Goal: Task Accomplishment & Management: Use online tool/utility

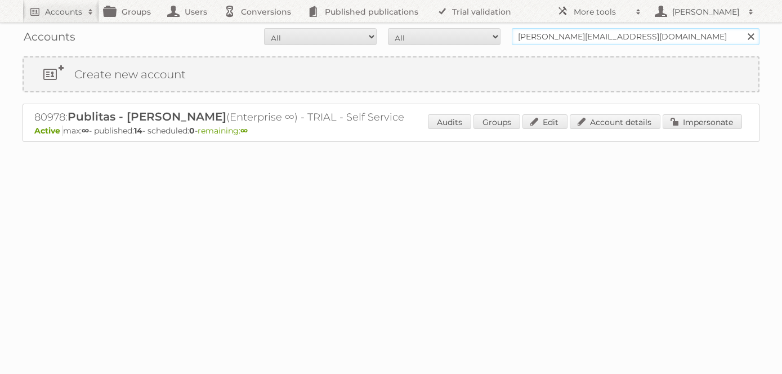
click at [598, 33] on input "iliana@publitas.com" at bounding box center [636, 36] width 248 height 17
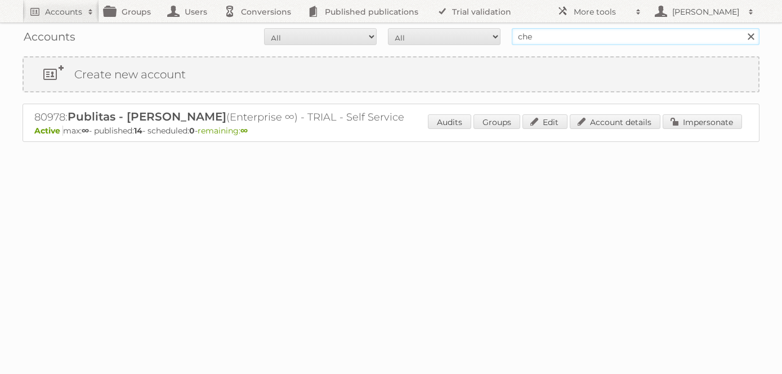
type input "chedraui"
click at [742, 28] on input "Search" at bounding box center [750, 36] width 17 height 17
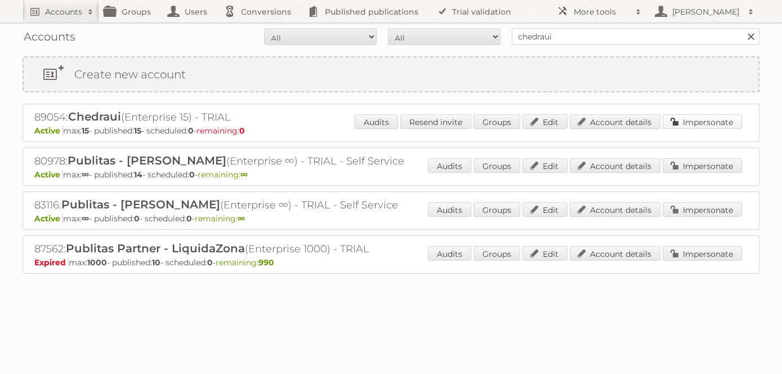
click at [701, 124] on link "Impersonate" at bounding box center [702, 121] width 79 height 15
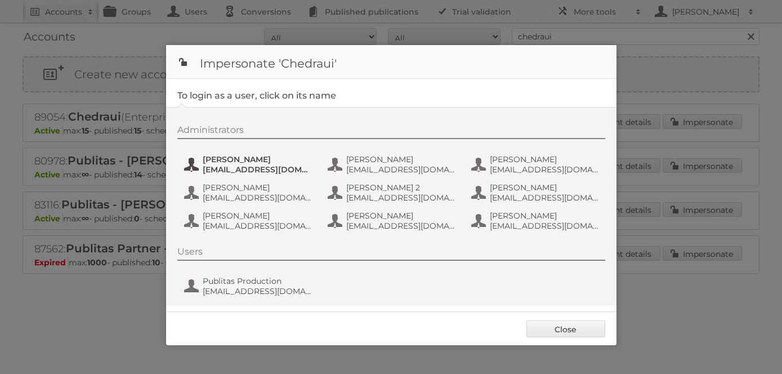
click at [247, 164] on span "[EMAIL_ADDRESS][DOMAIN_NAME]" at bounding box center [257, 169] width 109 height 10
